Goal: Find specific page/section: Find specific page/section

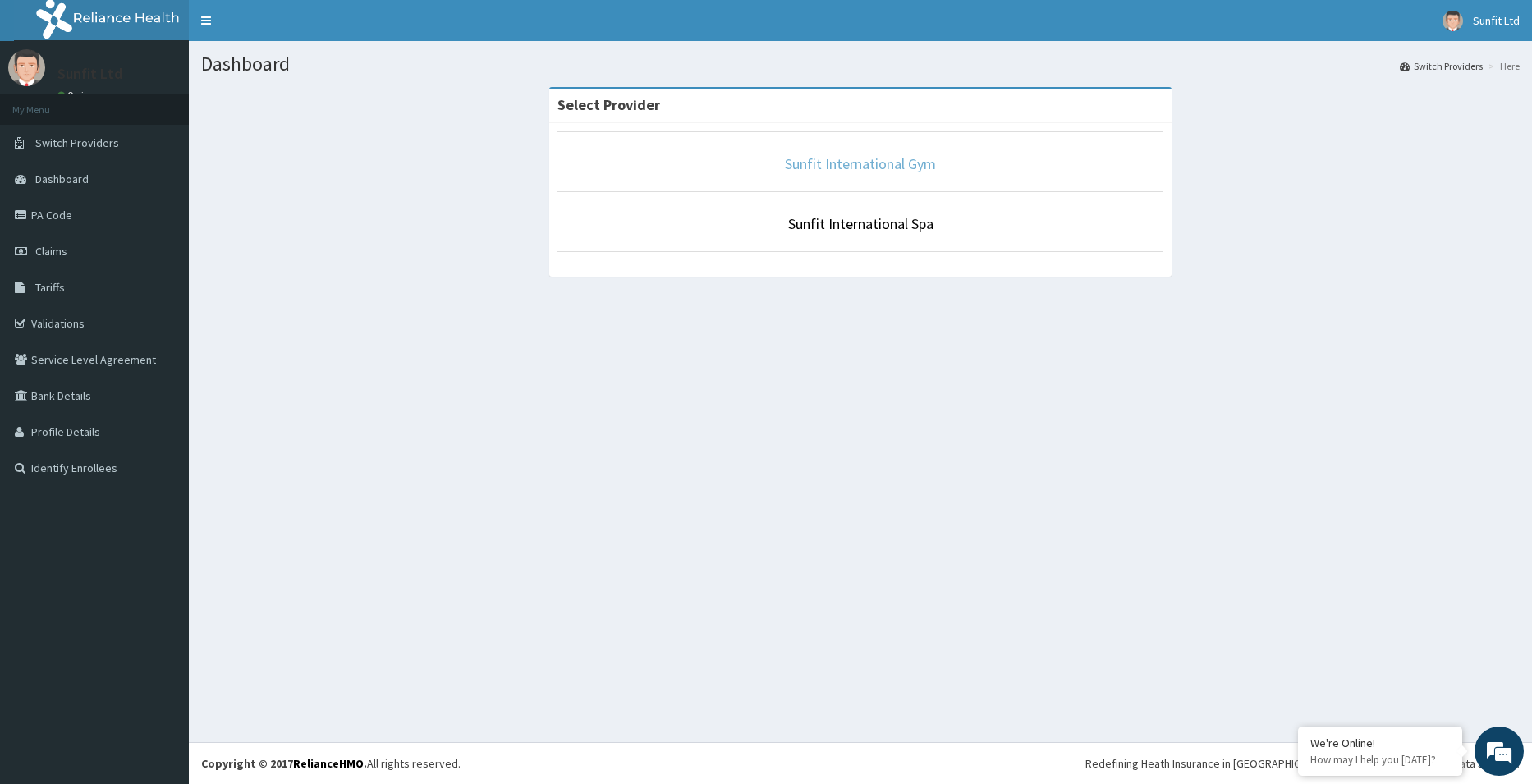
click at [863, 158] on link "Sunfit International Gym" at bounding box center [860, 164] width 151 height 19
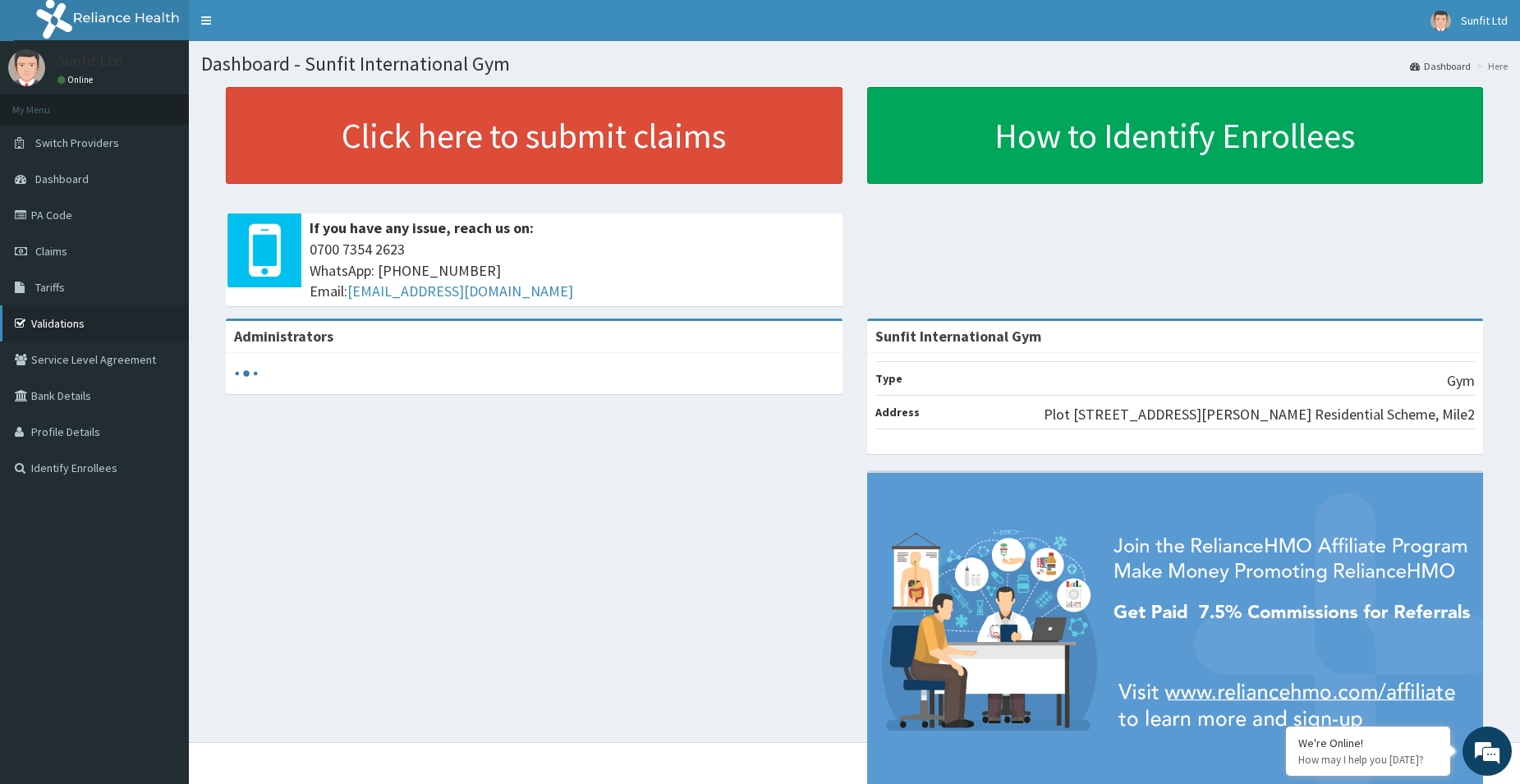
click at [37, 337] on link "Validations" at bounding box center [94, 323] width 189 height 36
